Goal: Navigation & Orientation: Find specific page/section

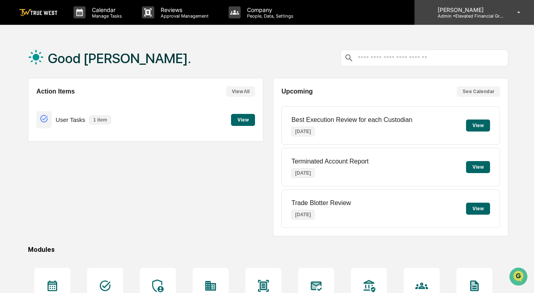
click at [471, 20] on div "[PERSON_NAME] Admin • Elevated Financial Group" at bounding box center [475, 12] width 120 height 25
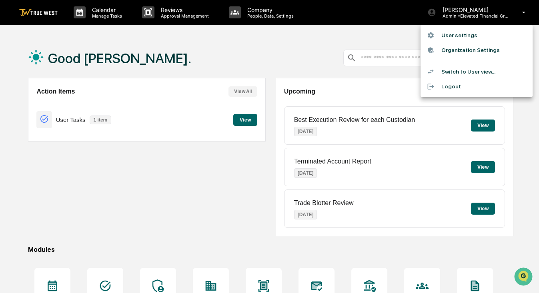
click at [377, 49] on div at bounding box center [269, 146] width 539 height 293
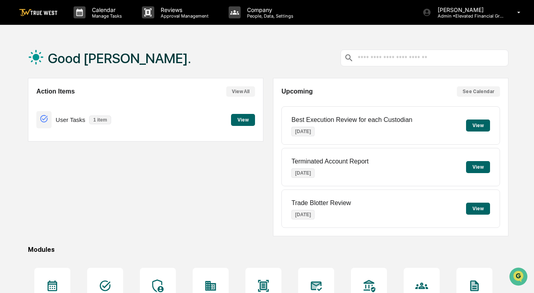
click at [243, 121] on button "View" at bounding box center [243, 120] width 24 height 12
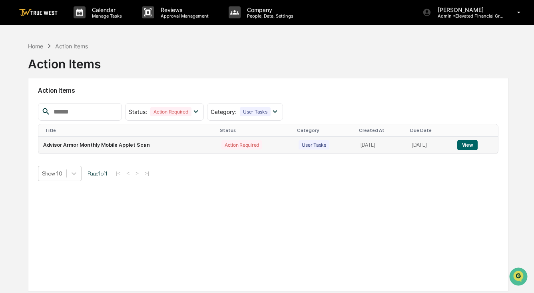
click at [475, 148] on button "View" at bounding box center [467, 145] width 20 height 10
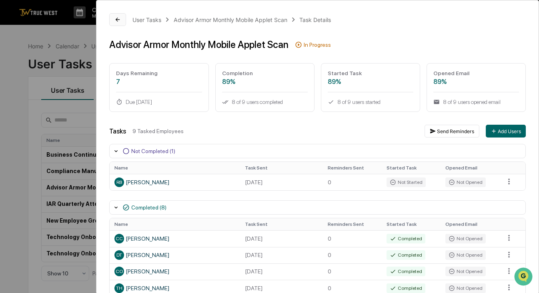
click at [118, 17] on icon at bounding box center [117, 19] width 6 height 6
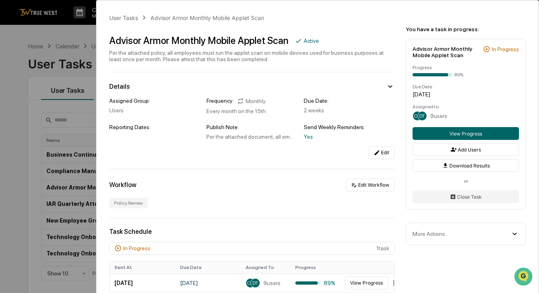
click at [27, 86] on div "User Tasks Advisor Armor Monthly Mobile Applet Scan Advisor Armor Monthly Mobil…" at bounding box center [269, 146] width 539 height 293
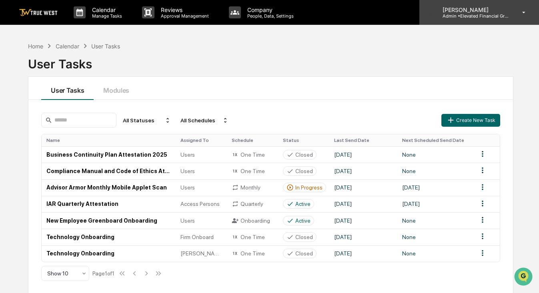
click at [470, 12] on p "[PERSON_NAME]" at bounding box center [473, 9] width 74 height 7
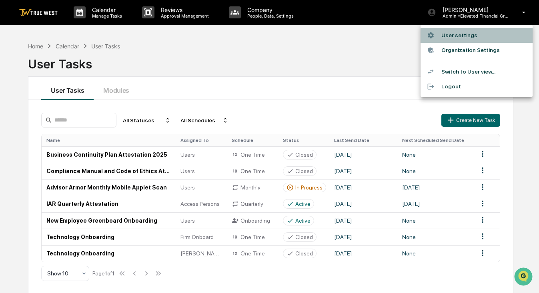
click at [448, 38] on li "User settings" at bounding box center [476, 35] width 112 height 15
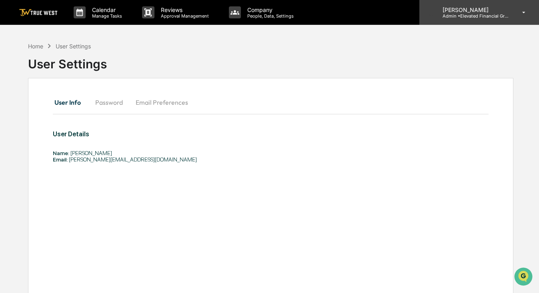
click at [483, 19] on div "[PERSON_NAME] Admin • Elevated Financial Group" at bounding box center [479, 12] width 120 height 25
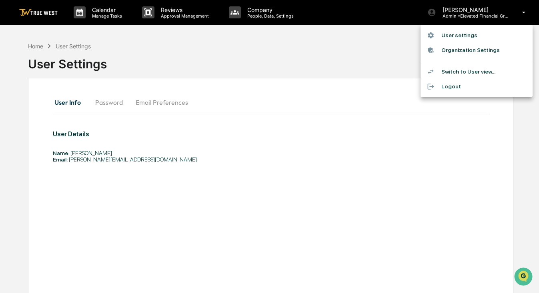
click at [465, 74] on li "Switch to User view..." at bounding box center [476, 71] width 112 height 15
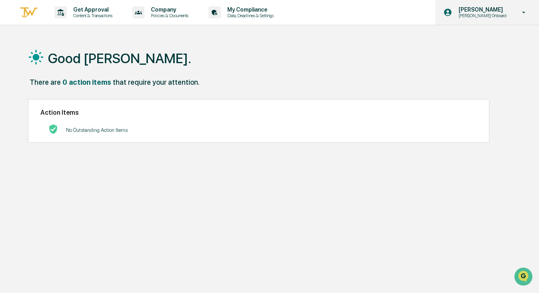
click at [507, 17] on p "[PERSON_NAME] Onboard" at bounding box center [481, 16] width 58 height 6
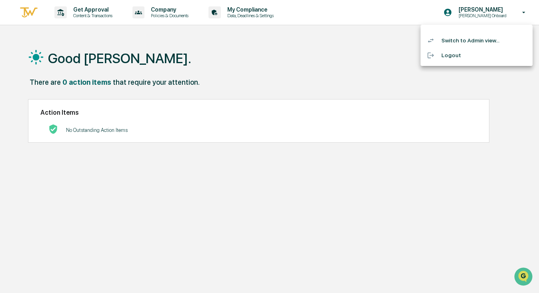
click at [496, 38] on li "Switch to Admin view..." at bounding box center [476, 40] width 112 height 15
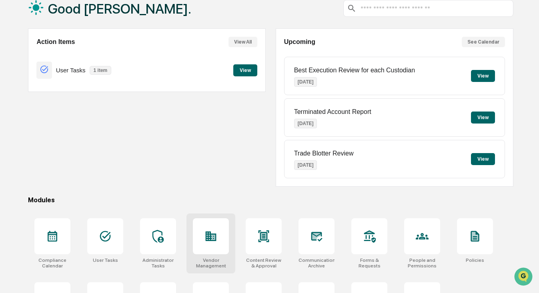
scroll to position [54, 0]
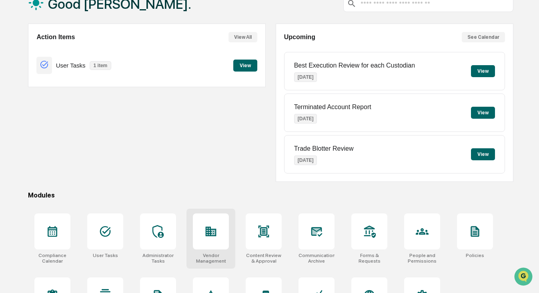
click at [219, 238] on div at bounding box center [211, 232] width 36 height 36
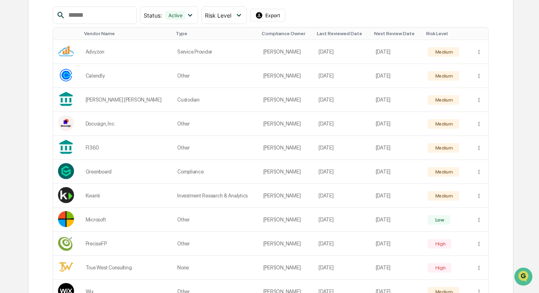
scroll to position [145, 0]
